Goal: Task Accomplishment & Management: Use online tool/utility

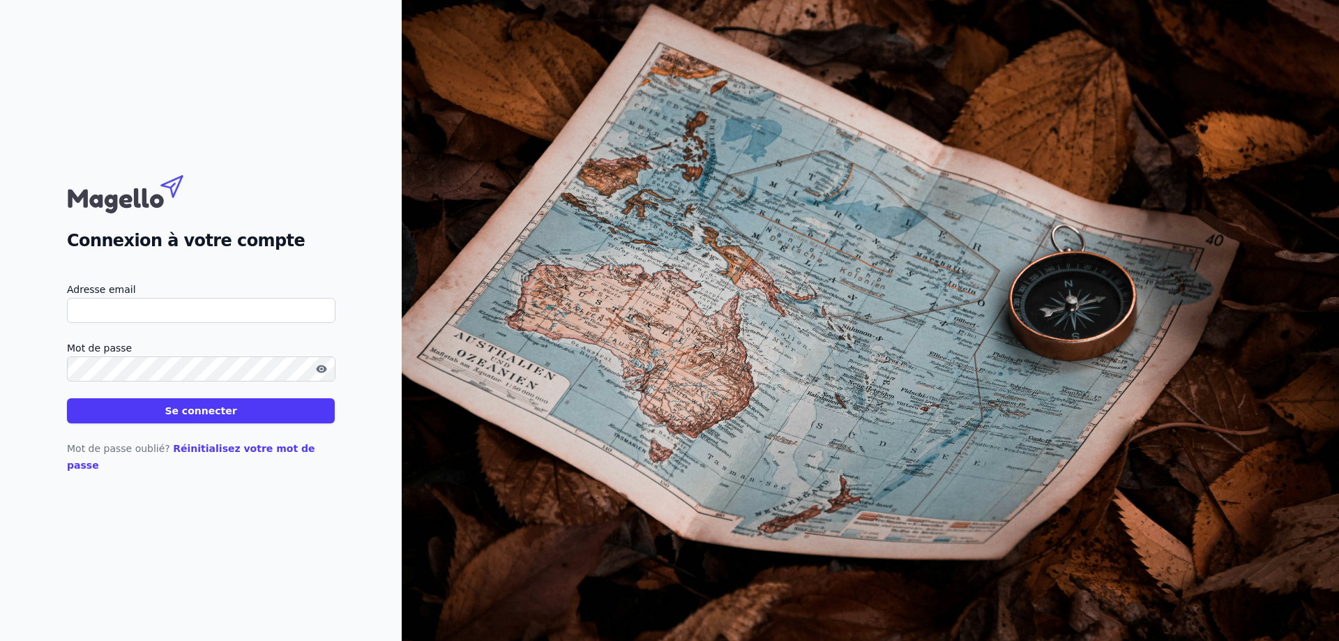
type input "[EMAIL_ADDRESS][DOMAIN_NAME]"
click at [193, 423] on button "Se connecter" at bounding box center [201, 410] width 268 height 25
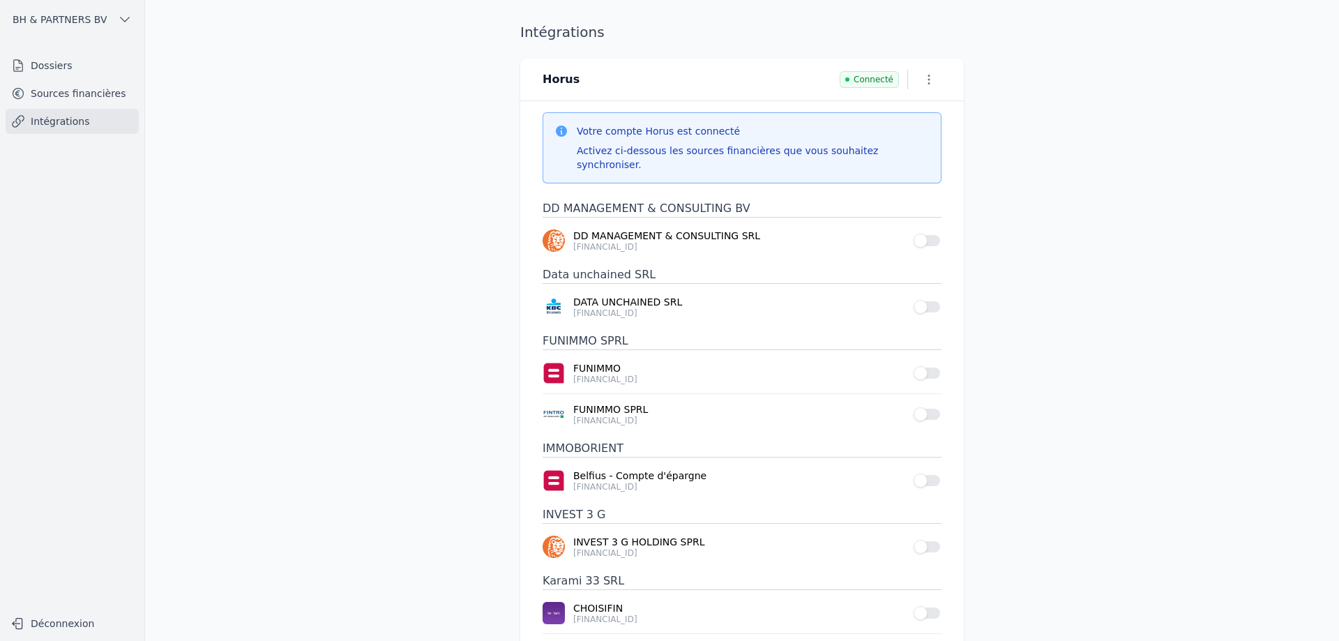
click at [68, 50] on div "BH & PARTNERS BV Dossiers Sources financières Intégrations Déconnexion" at bounding box center [72, 320] width 145 height 641
click at [69, 54] on link "Dossiers" at bounding box center [72, 65] width 133 height 25
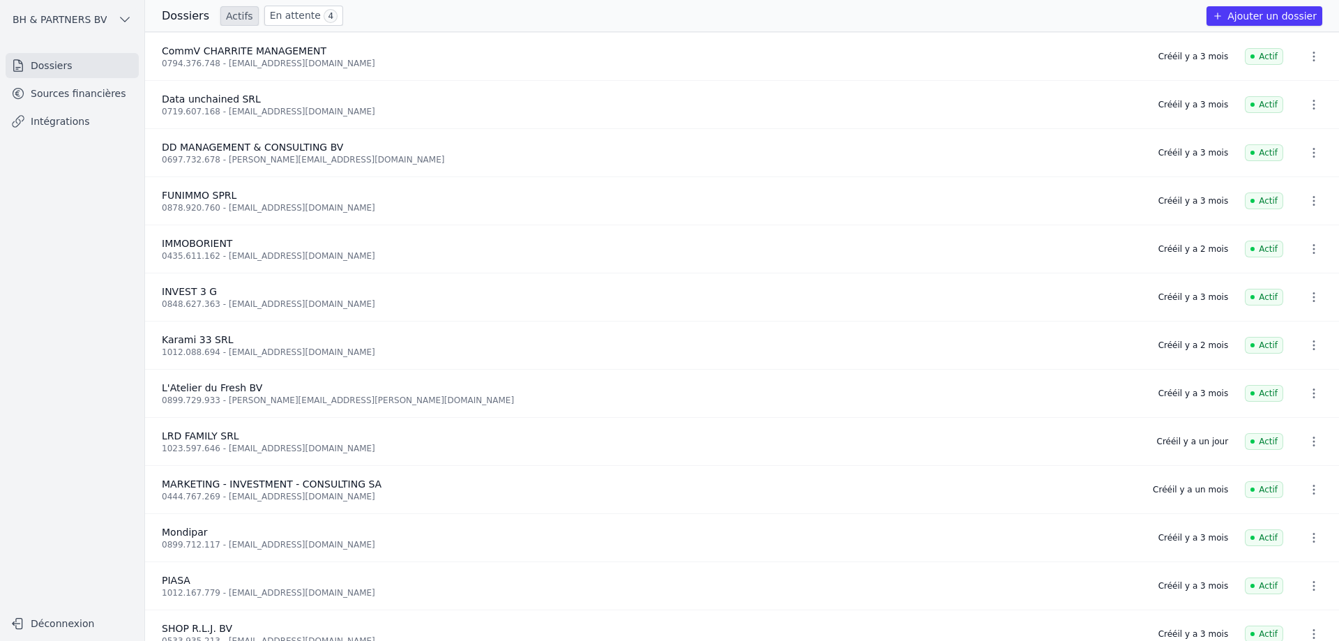
click at [297, 12] on link "En attente 4" at bounding box center [303, 16] width 79 height 20
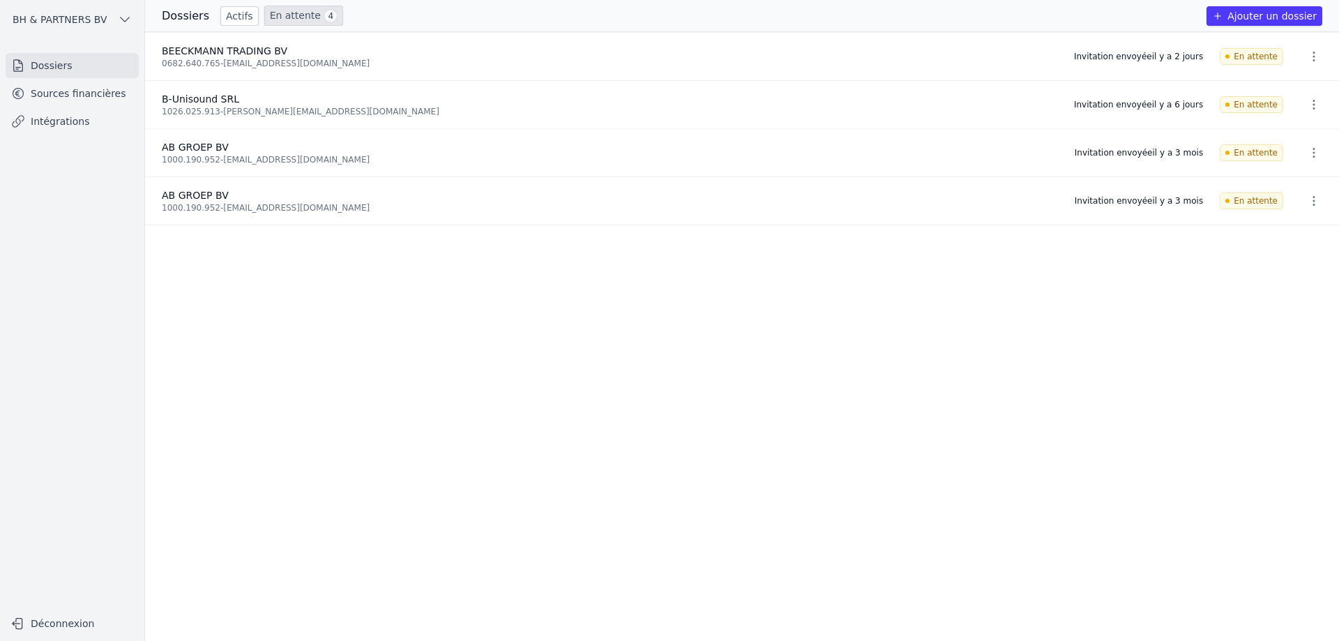
click at [1307, 102] on icon "button" at bounding box center [1314, 105] width 14 height 14
click at [1288, 135] on button "Ré-inviter" at bounding box center [1287, 135] width 87 height 29
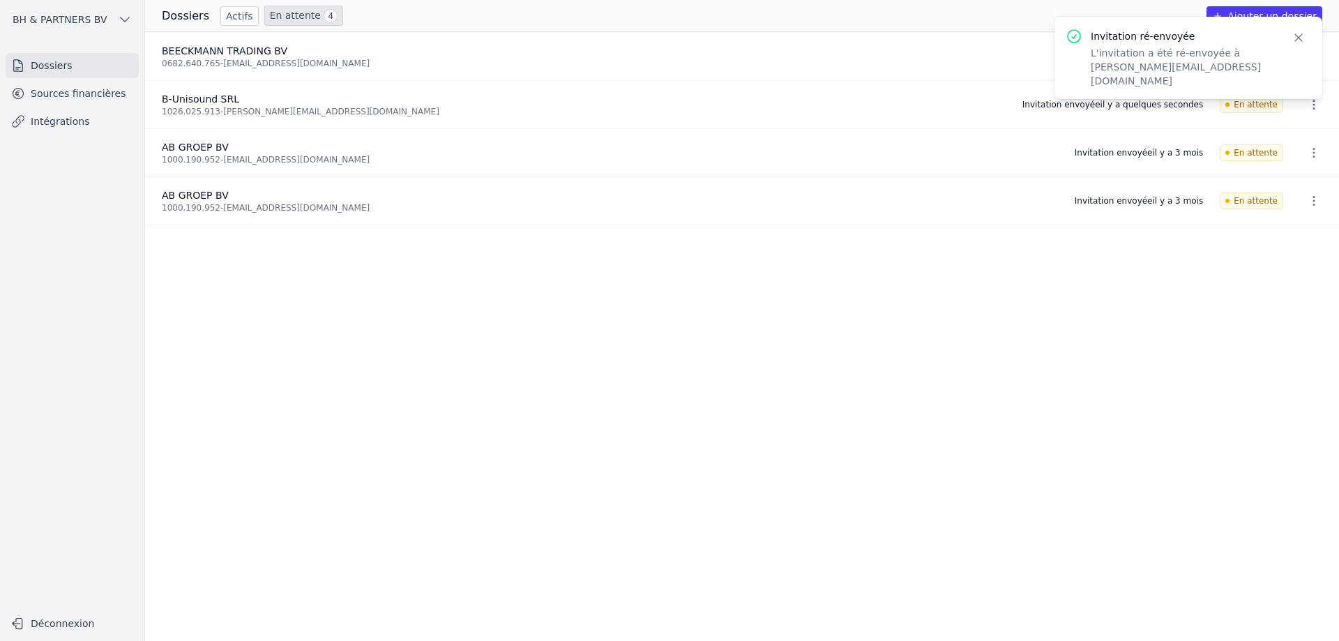
click at [1301, 33] on icon "button" at bounding box center [1298, 38] width 14 height 14
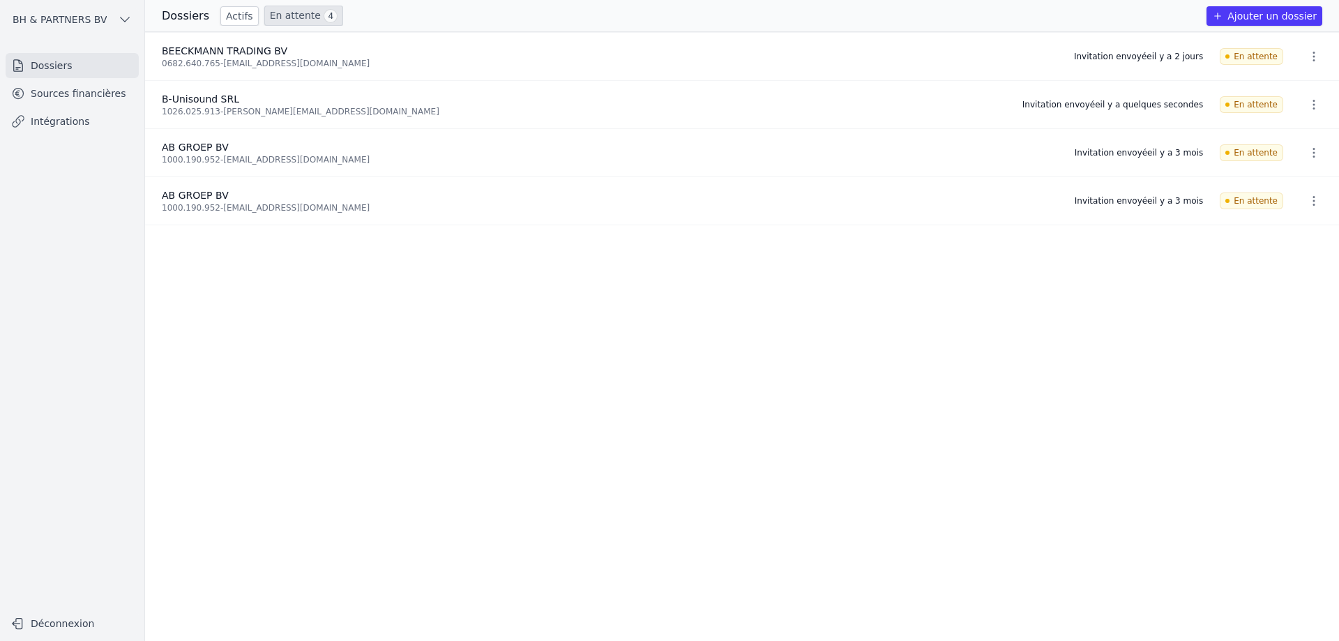
click at [1307, 55] on icon "button" at bounding box center [1314, 56] width 14 height 14
click at [1287, 89] on button "Ré-inviter" at bounding box center [1287, 87] width 87 height 29
